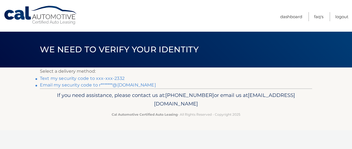
click at [118, 77] on link "Text my security code to xxx-xxx-2332" at bounding box center [82, 78] width 85 height 5
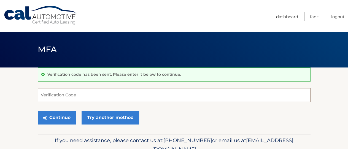
click at [114, 95] on input "Verification Code" at bounding box center [174, 95] width 272 height 14
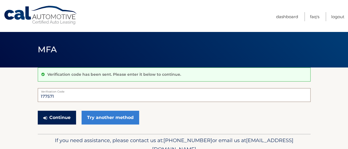
type input "177571"
click at [56, 117] on button "Continue" at bounding box center [57, 118] width 38 height 14
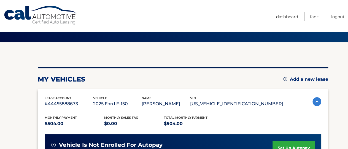
scroll to position [57, 0]
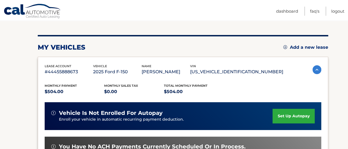
click at [272, 118] on link "set up autopay" at bounding box center [293, 116] width 42 height 15
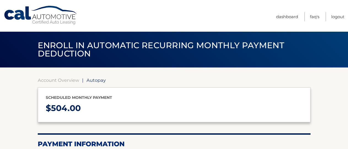
select select "N2Q4ZDhlOTUtYmEzZS00ZGYwLWFkMTYtZTJmMWM2MTI0NDVh"
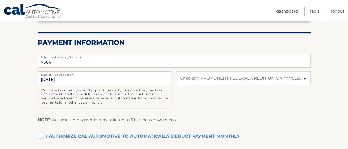
scroll to position [114, 0]
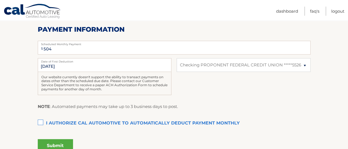
click at [42, 122] on label "I authorize cal automotive to automatically deduct payment monthly This checkbo…" at bounding box center [174, 123] width 272 height 11
click at [0, 0] on input "I authorize cal automotive to automatically deduct payment monthly This checkbo…" at bounding box center [0, 0] width 0 height 0
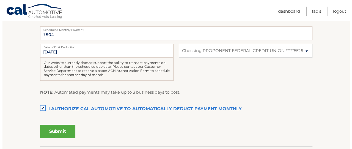
scroll to position [143, 0]
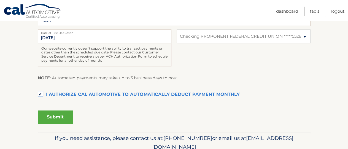
click at [58, 116] on button "Submit" at bounding box center [55, 116] width 35 height 13
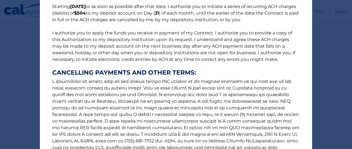
scroll to position [79, 0]
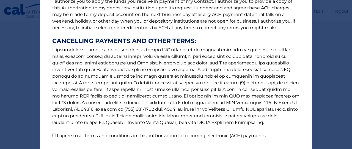
click at [52, 136] on input "I agree to all terms and conditions in this authorization for recurring electro…" at bounding box center [54, 135] width 4 height 4
checkbox input "true"
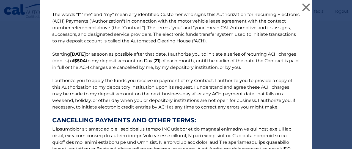
scroll to position [117, 0]
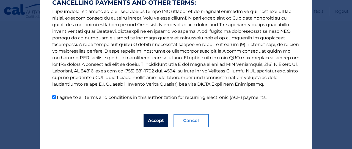
click at [157, 119] on button "Accept" at bounding box center [156, 120] width 25 height 13
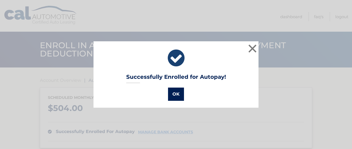
click at [173, 96] on button "OK" at bounding box center [176, 93] width 16 height 13
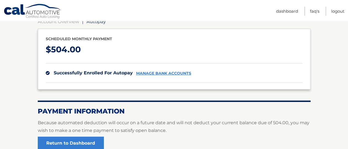
scroll to position [57, 0]
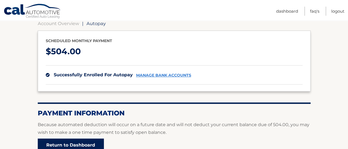
click at [76, 144] on link "Return to Dashboard" at bounding box center [71, 144] width 66 height 13
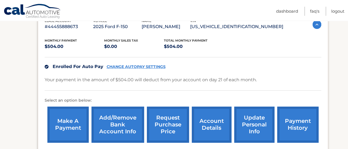
scroll to position [91, 0]
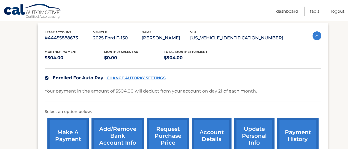
click at [153, 77] on link "CHANGE AUTOPAY SETTINGS" at bounding box center [135, 78] width 59 height 5
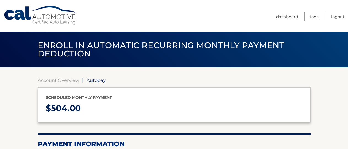
select select "N2Q4ZDhlOTUtYmEzZS00ZGYwLWFkMTYtZTJmMWM2MTI0NDVh"
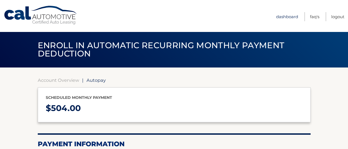
click at [284, 16] on link "Dashboard" at bounding box center [287, 16] width 22 height 9
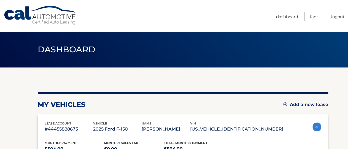
scroll to position [29, 0]
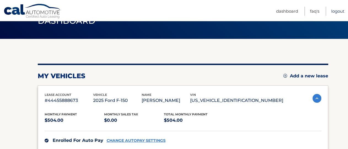
click at [338, 13] on link "Logout" at bounding box center [337, 11] width 13 height 9
